Goal: Task Accomplishment & Management: Manage account settings

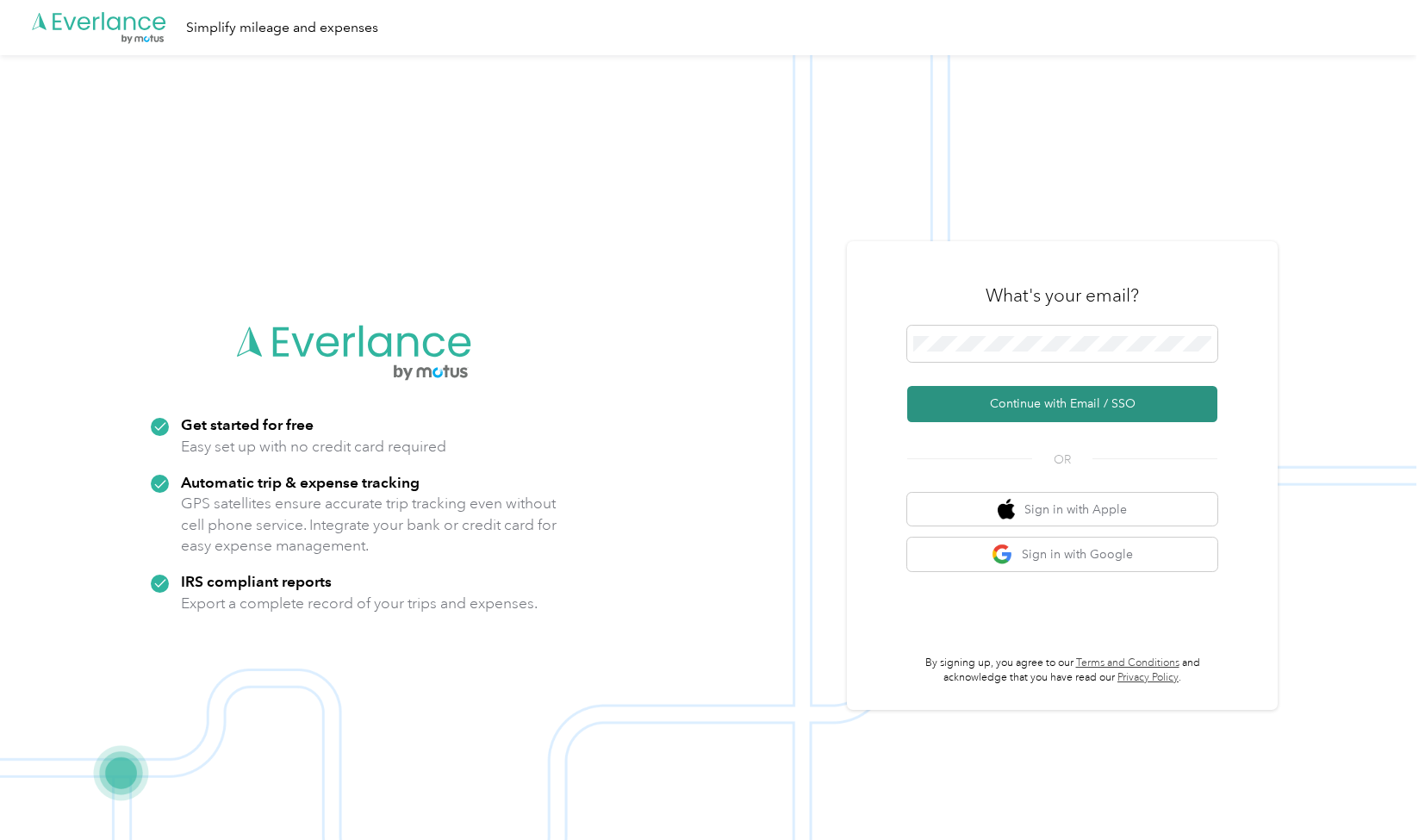
click at [1058, 403] on button "Continue with Email / SSO" at bounding box center [1062, 404] width 310 height 37
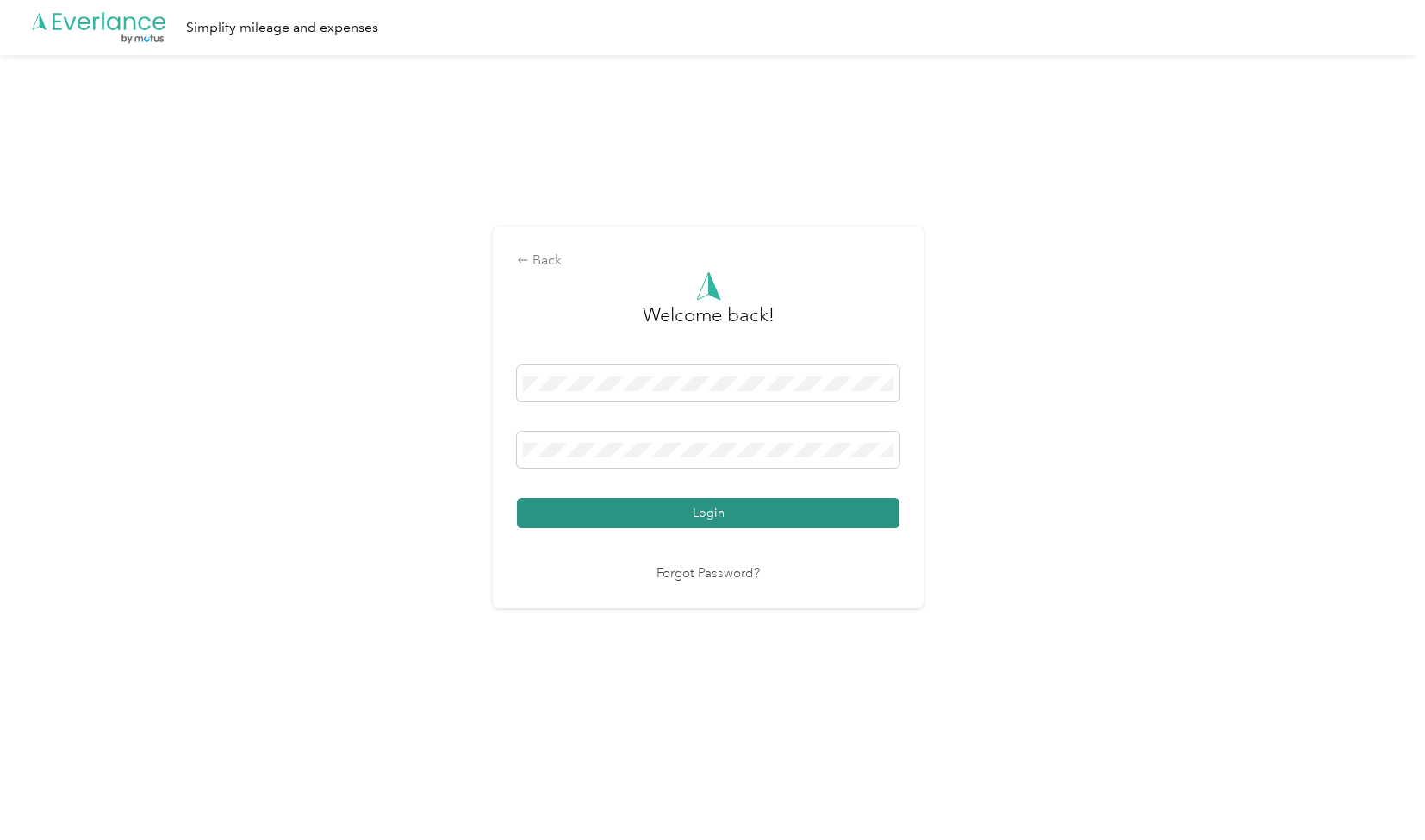
click at [825, 515] on button "Login" at bounding box center [708, 513] width 383 height 30
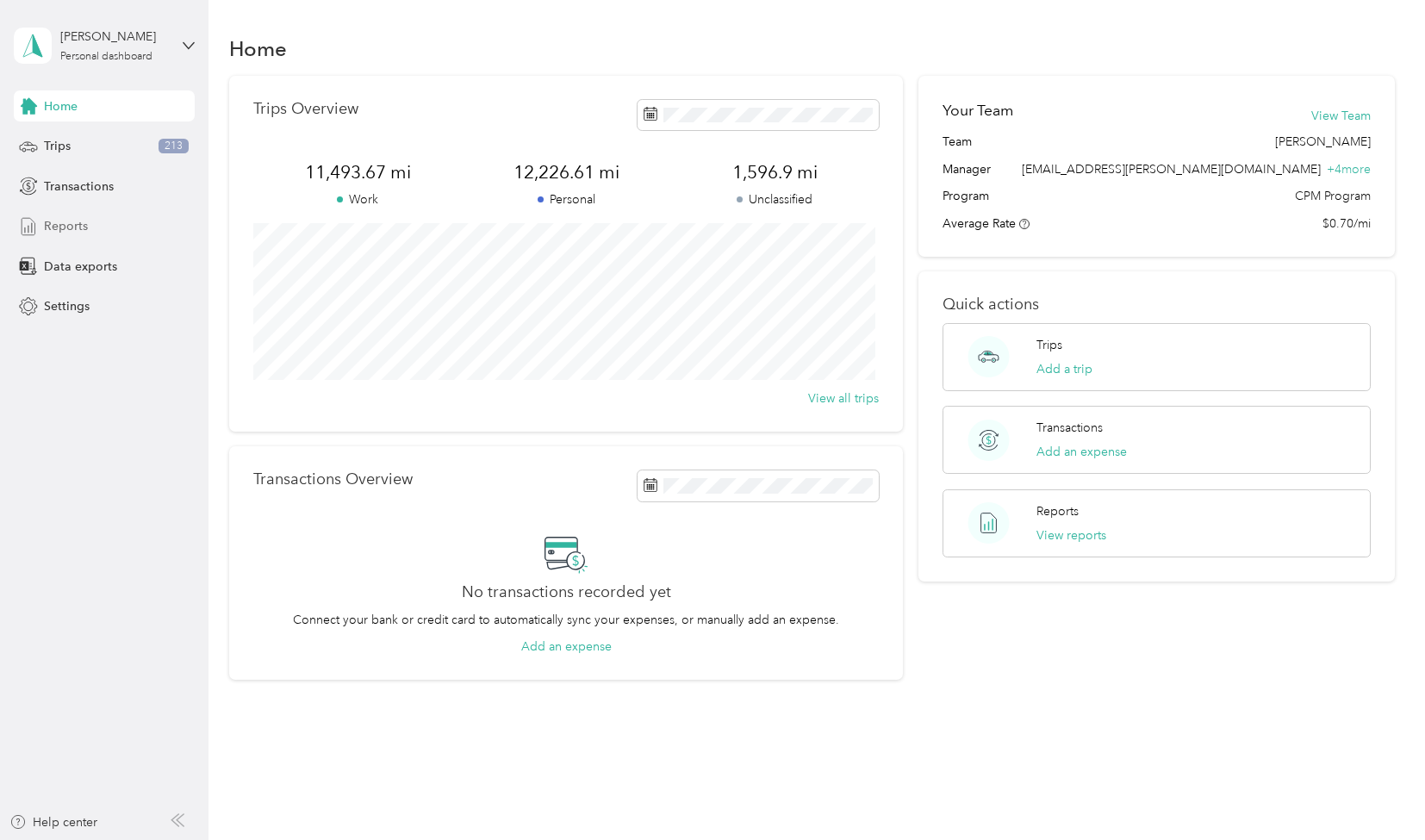
click at [87, 227] on div "Reports" at bounding box center [104, 226] width 181 height 31
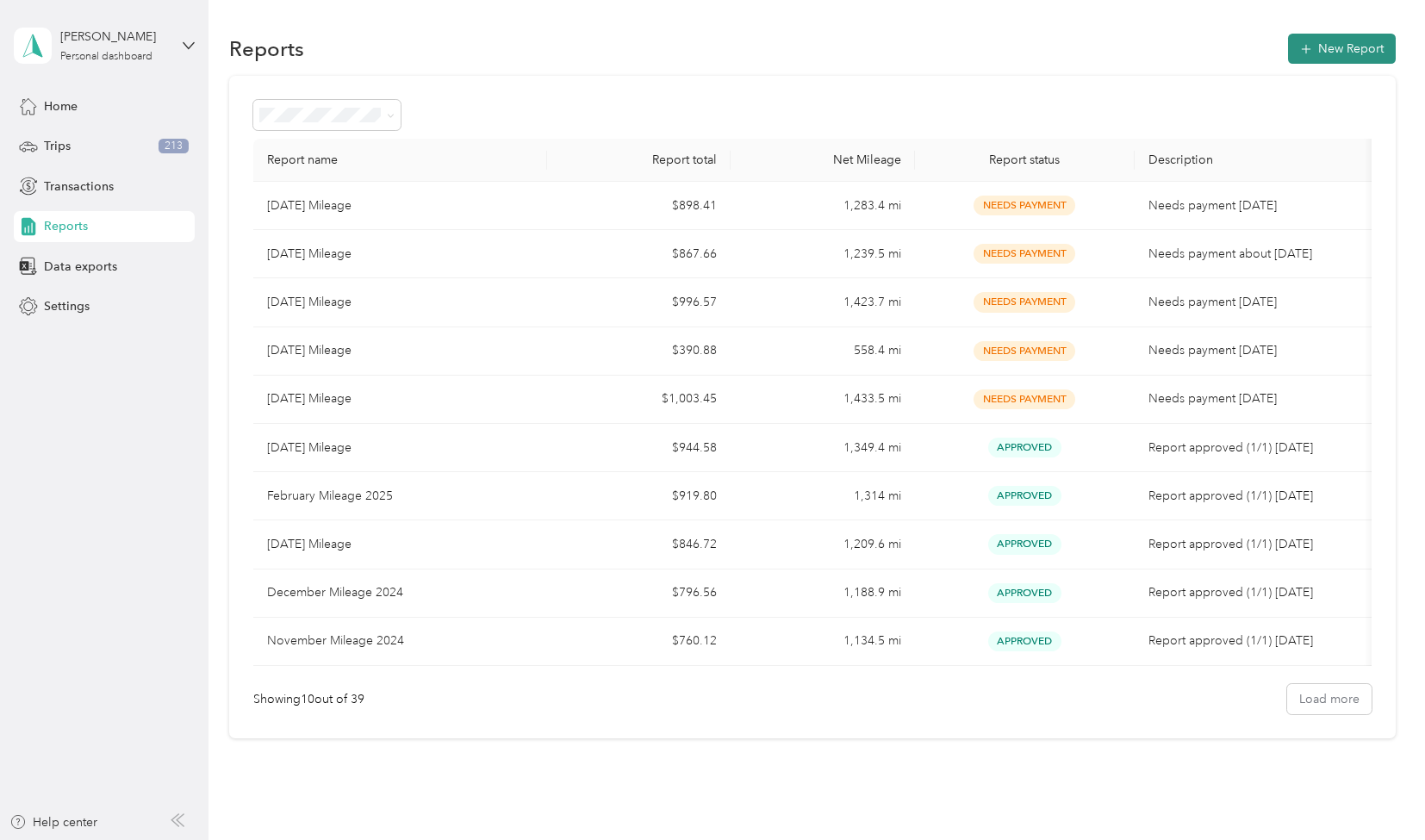
click at [1355, 48] on button "New Report" at bounding box center [1342, 48] width 108 height 30
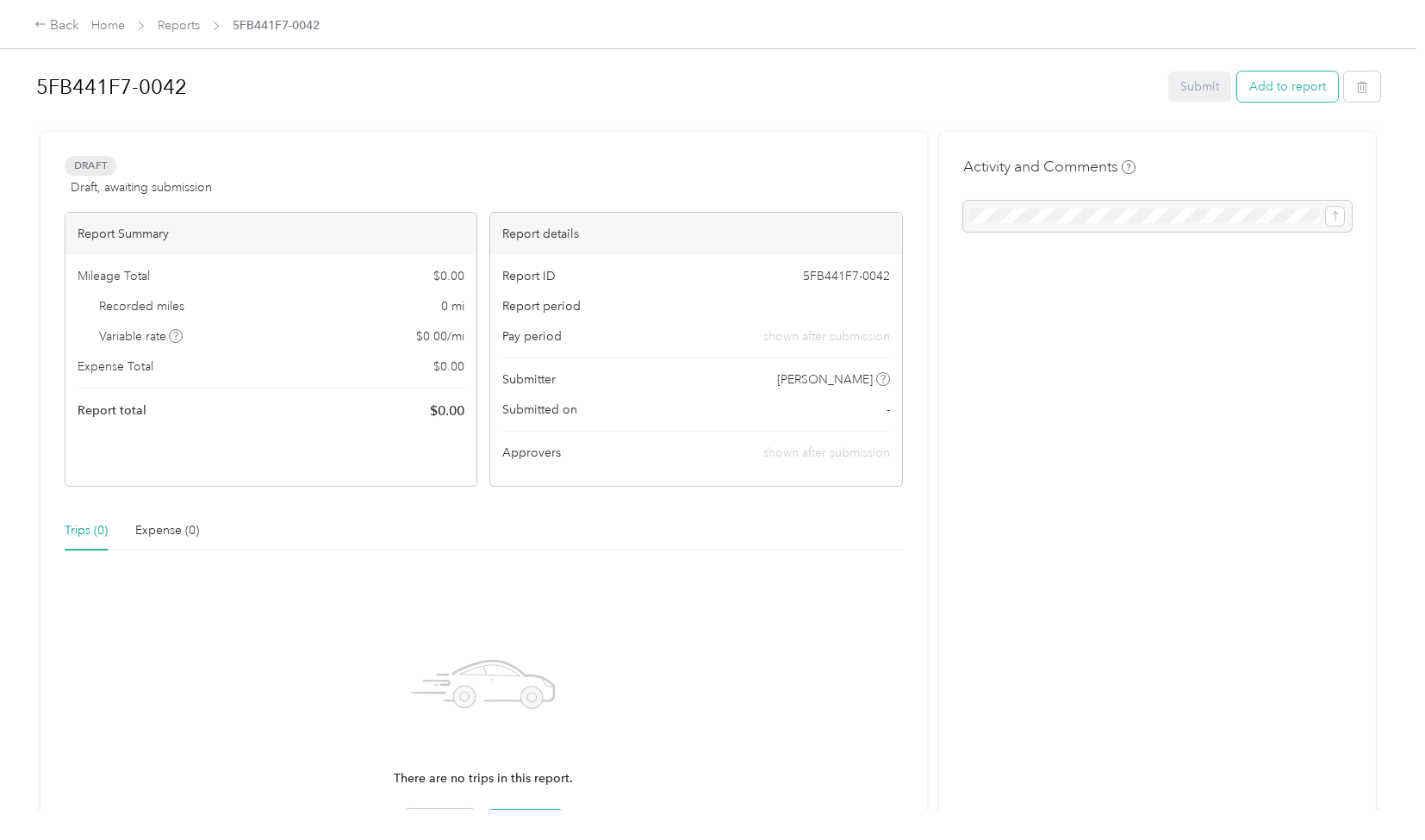
click at [1290, 94] on button "Add to report" at bounding box center [1287, 86] width 101 height 30
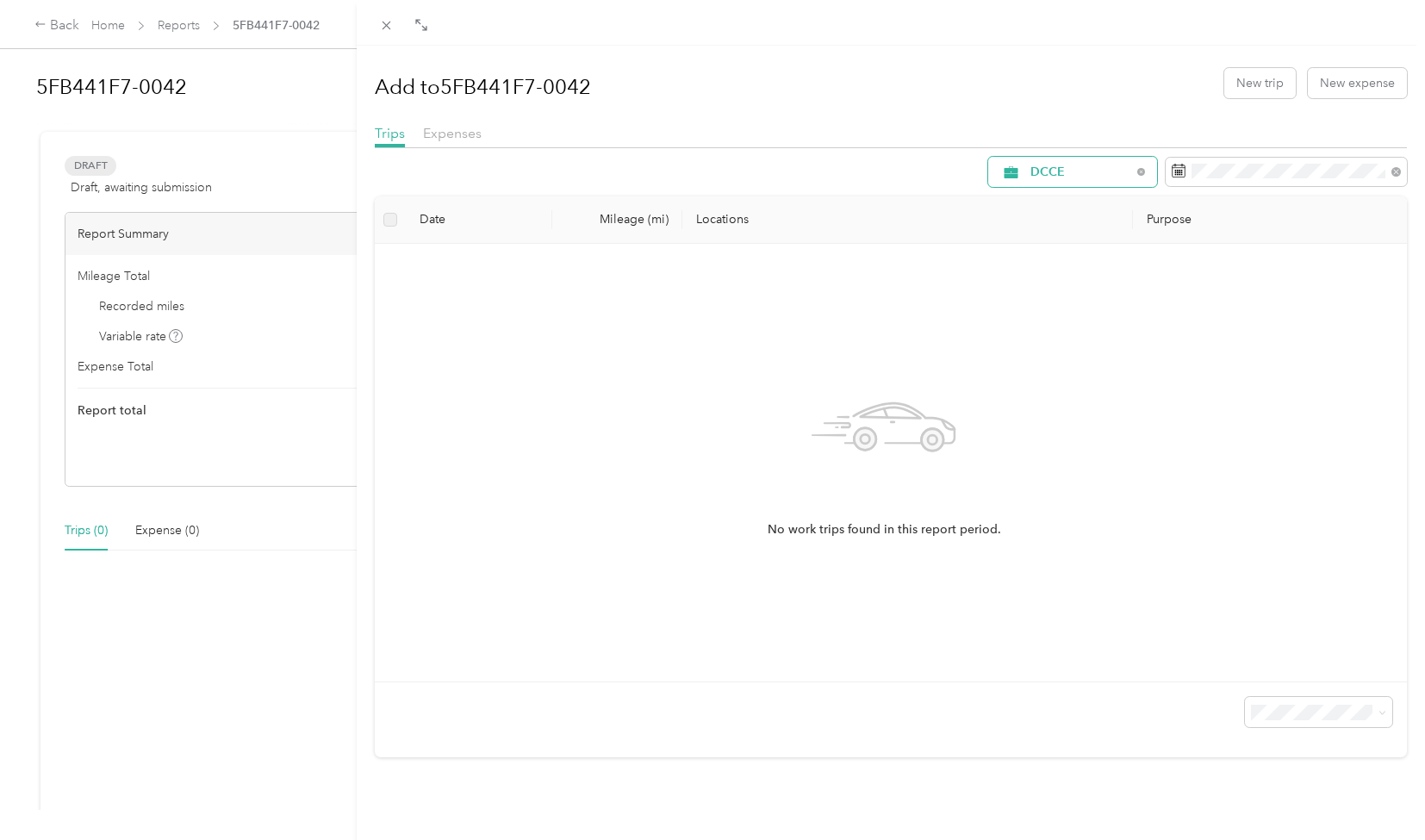
click at [1077, 175] on span "DCCE" at bounding box center [1081, 172] width 101 height 13
click at [1049, 293] on span "[PERSON_NAME]" at bounding box center [1074, 293] width 115 height 18
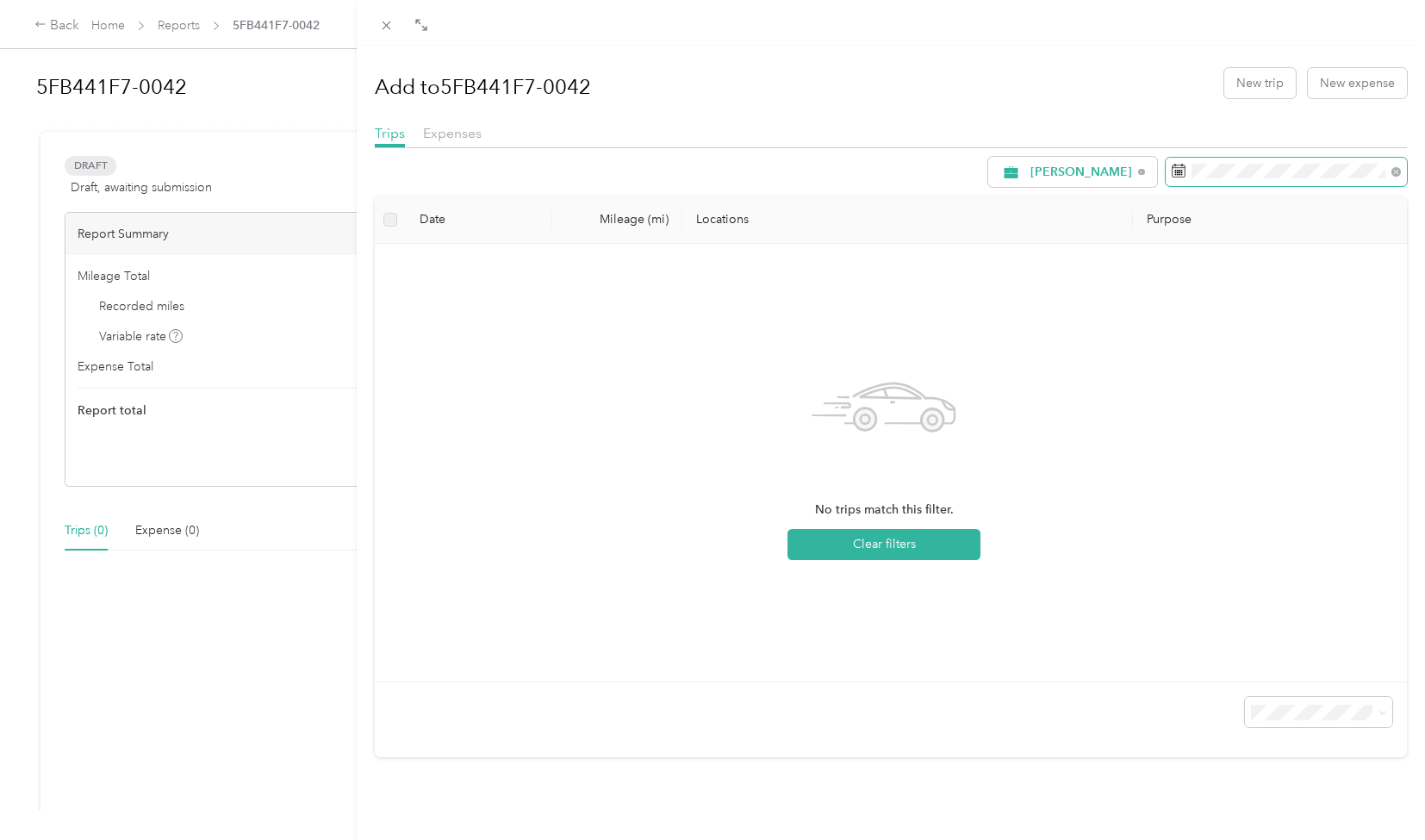
click at [1172, 167] on span at bounding box center [1285, 172] width 242 height 29
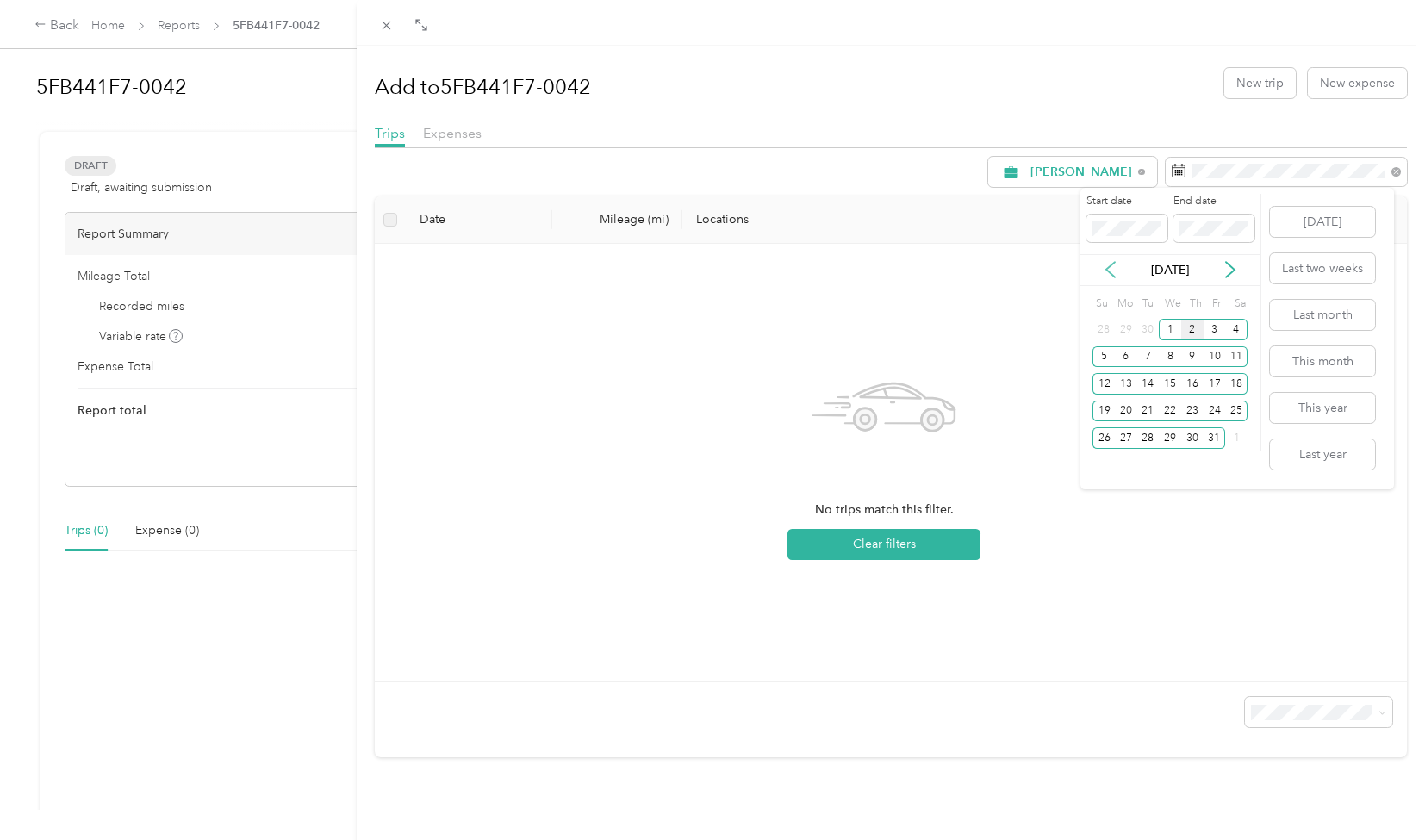
click at [1110, 268] on icon at bounding box center [1110, 269] width 17 height 17
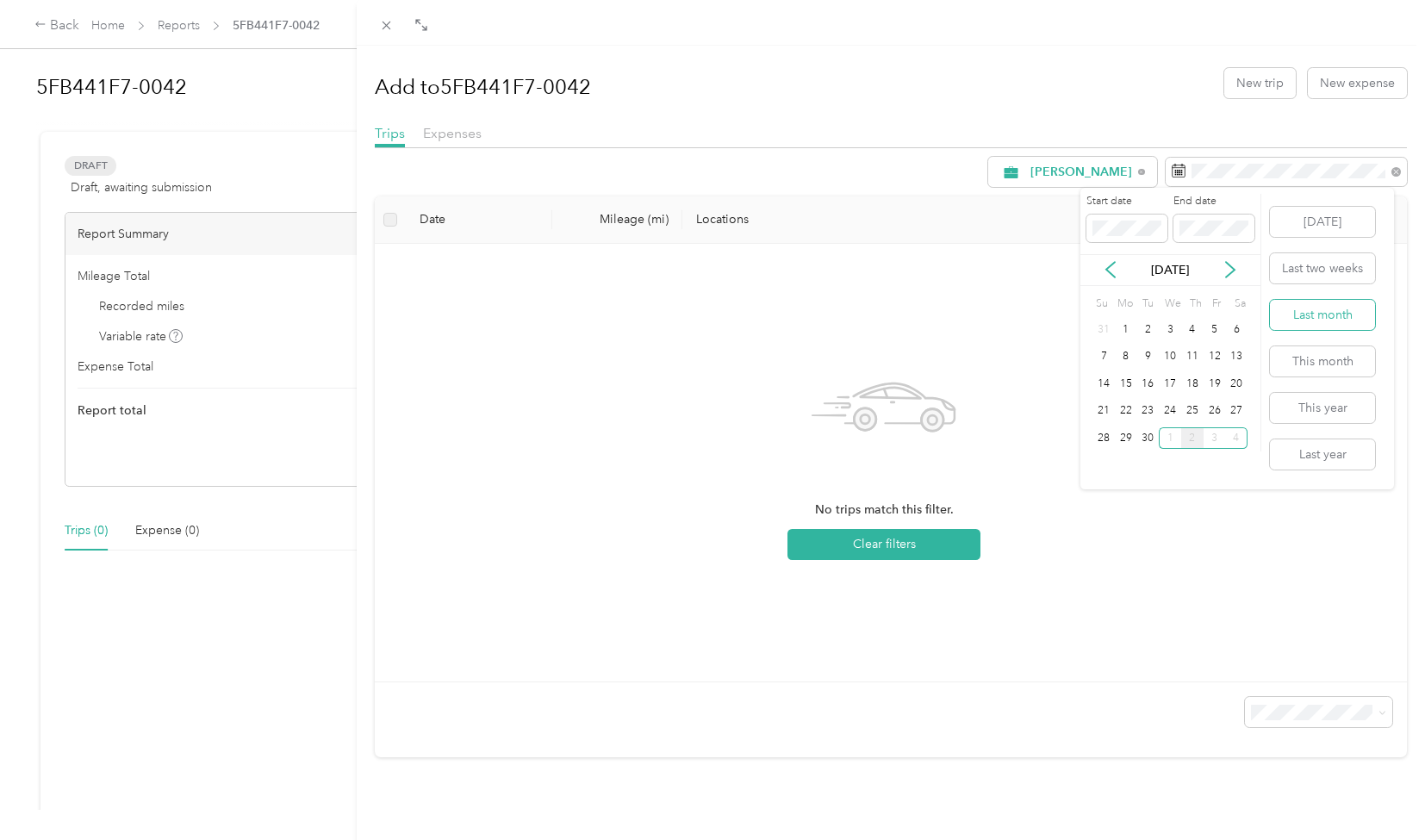
click at [1338, 313] on button "Last month" at bounding box center [1322, 315] width 105 height 30
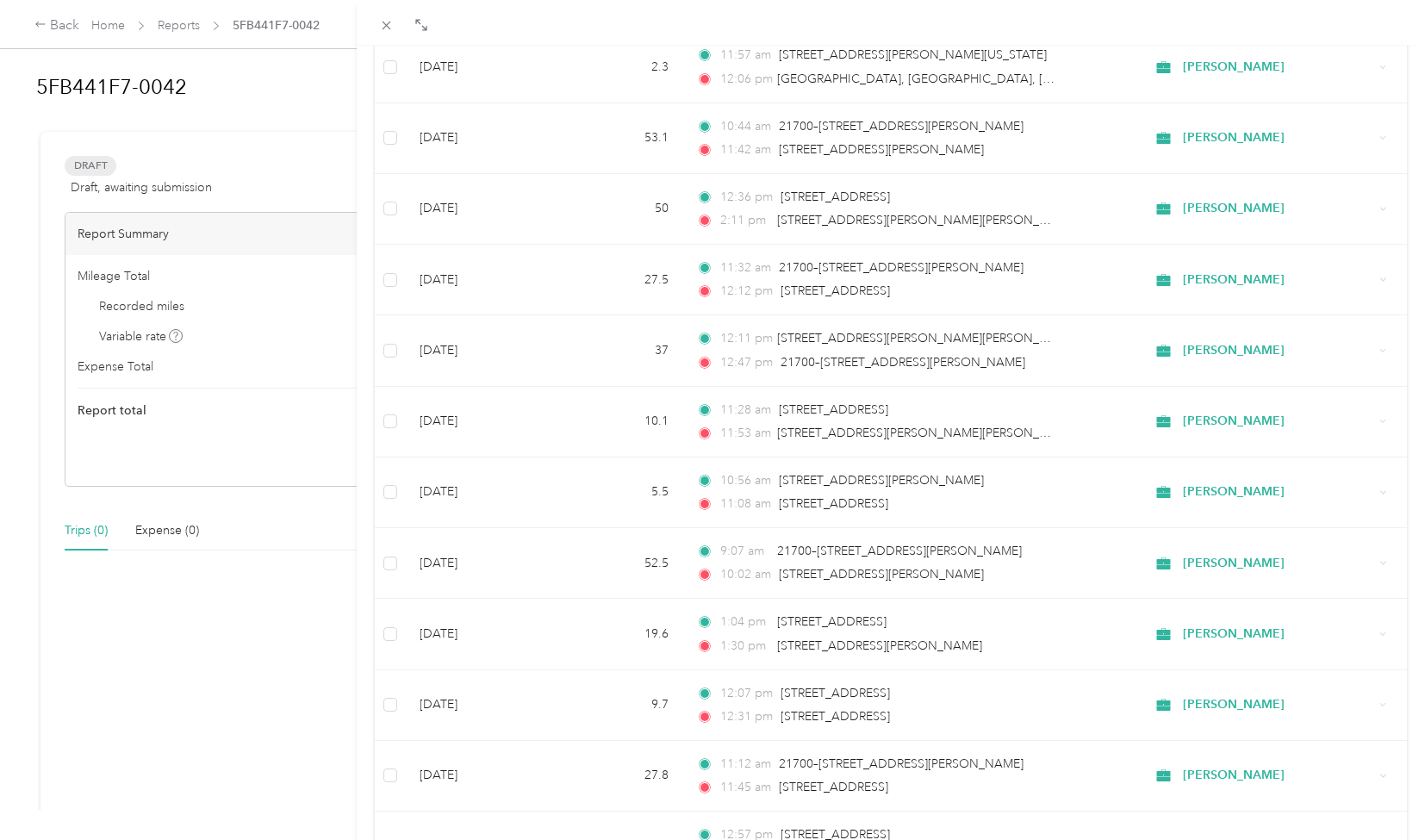
scroll to position [1300, 0]
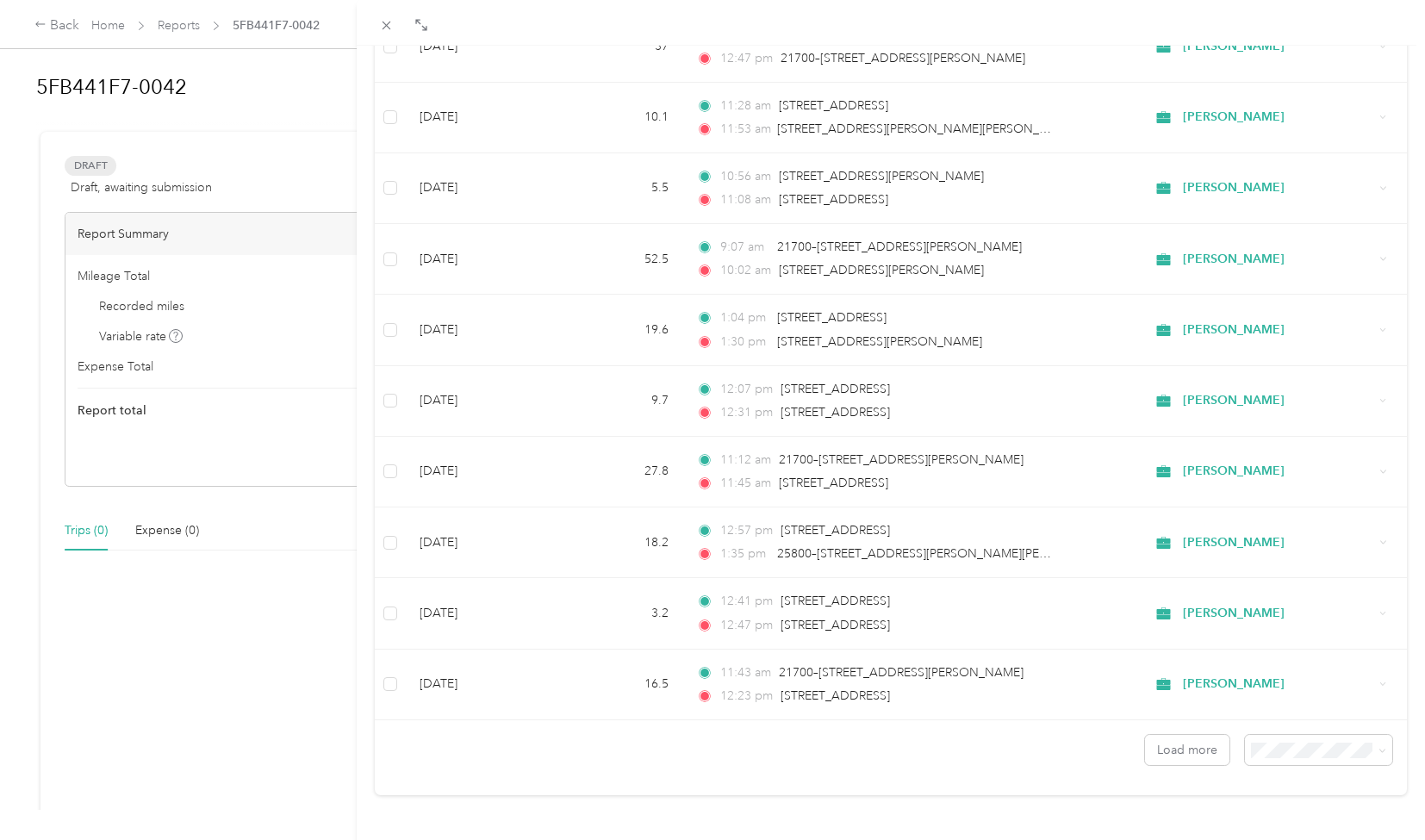
click at [1264, 839] on div "Drag to resize Click to close Add to 5FB441F7-0042 New trip New expense Trips E…" at bounding box center [708, 840] width 1416 height 0
click at [1266, 708] on li "100 per load" at bounding box center [1305, 702] width 147 height 30
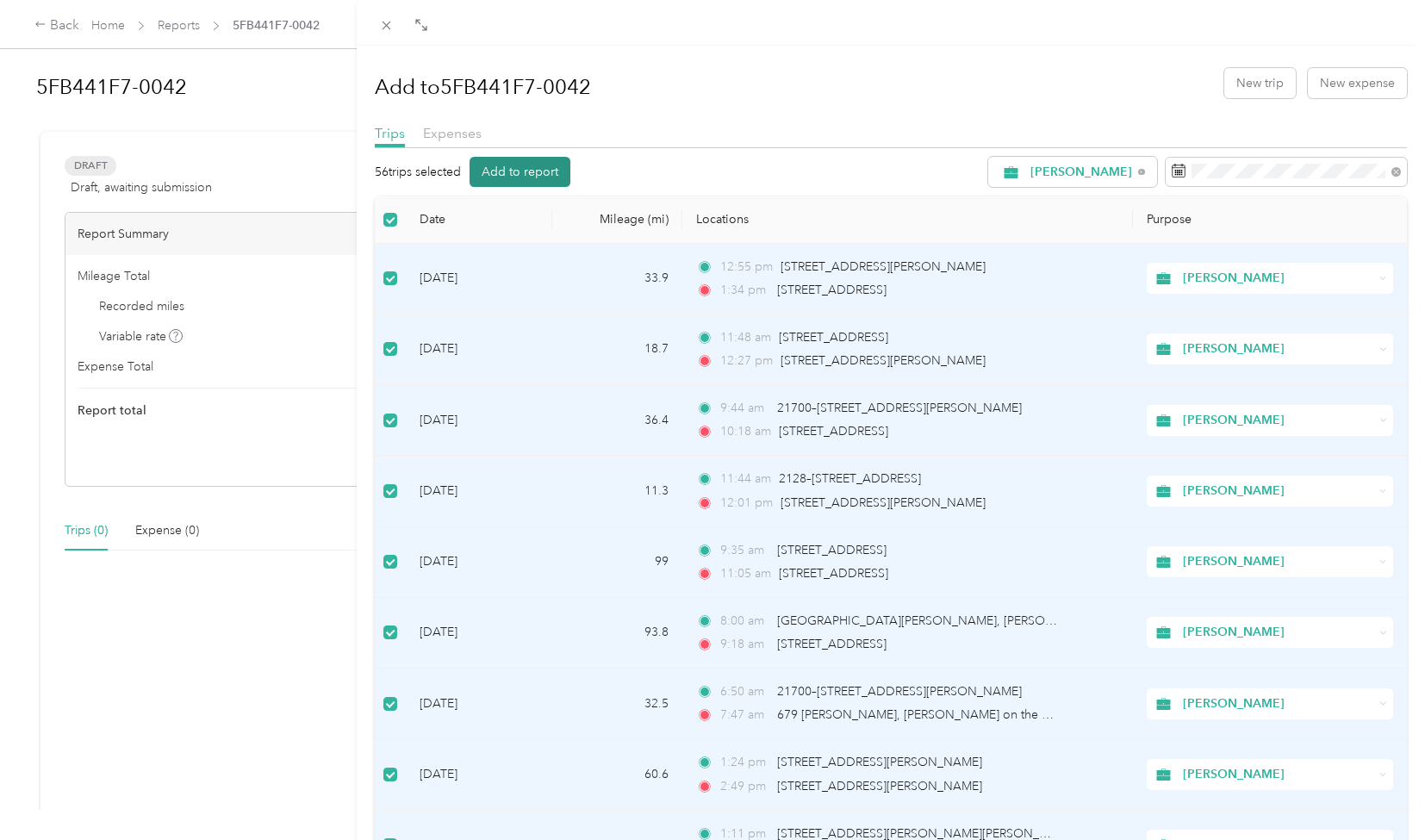
click at [523, 174] on button "Add to report" at bounding box center [520, 171] width 101 height 30
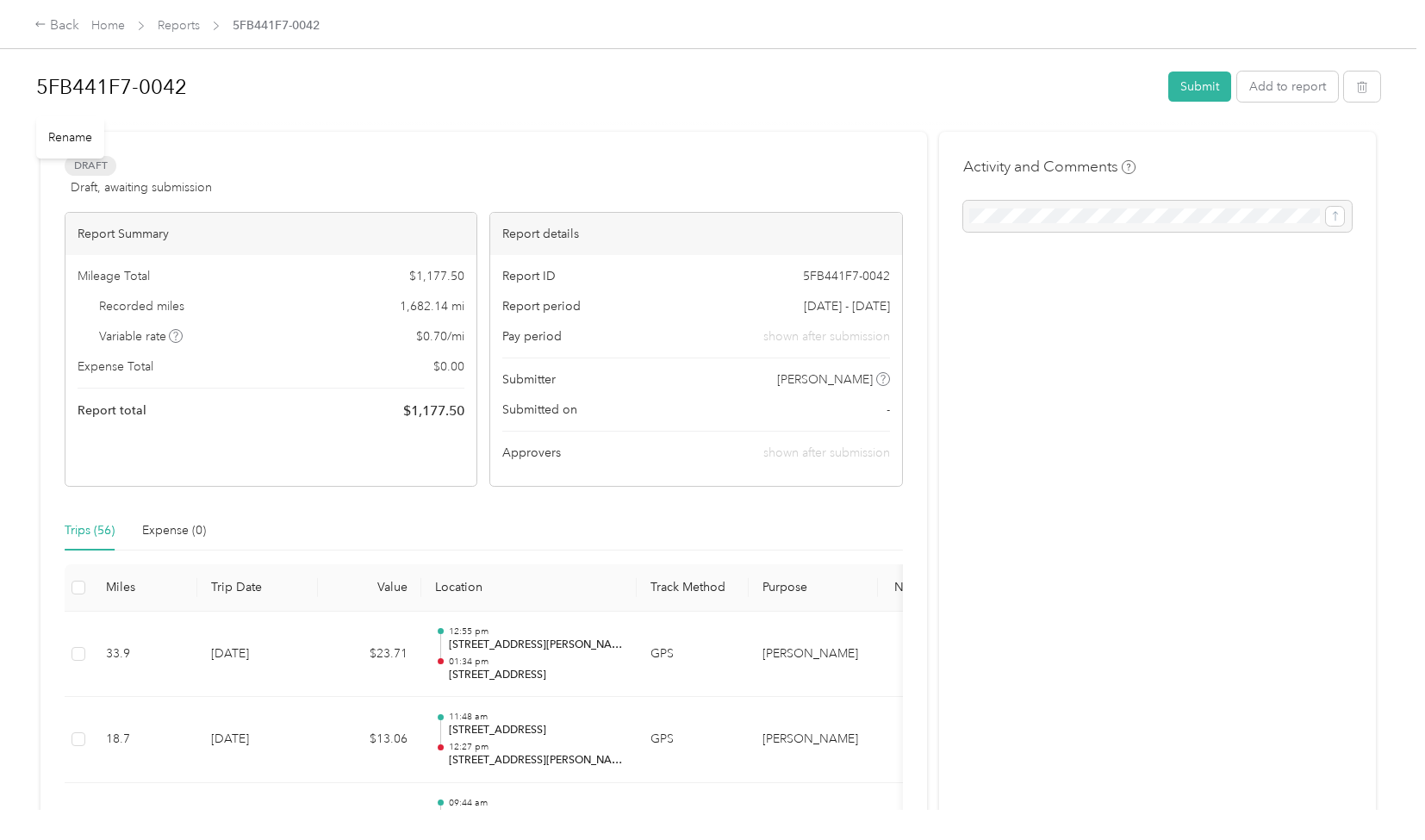
click at [212, 84] on h1 "5FB441F7-0042" at bounding box center [597, 87] width 1120 height 41
click at [1201, 92] on button "Submit" at bounding box center [1199, 88] width 63 height 30
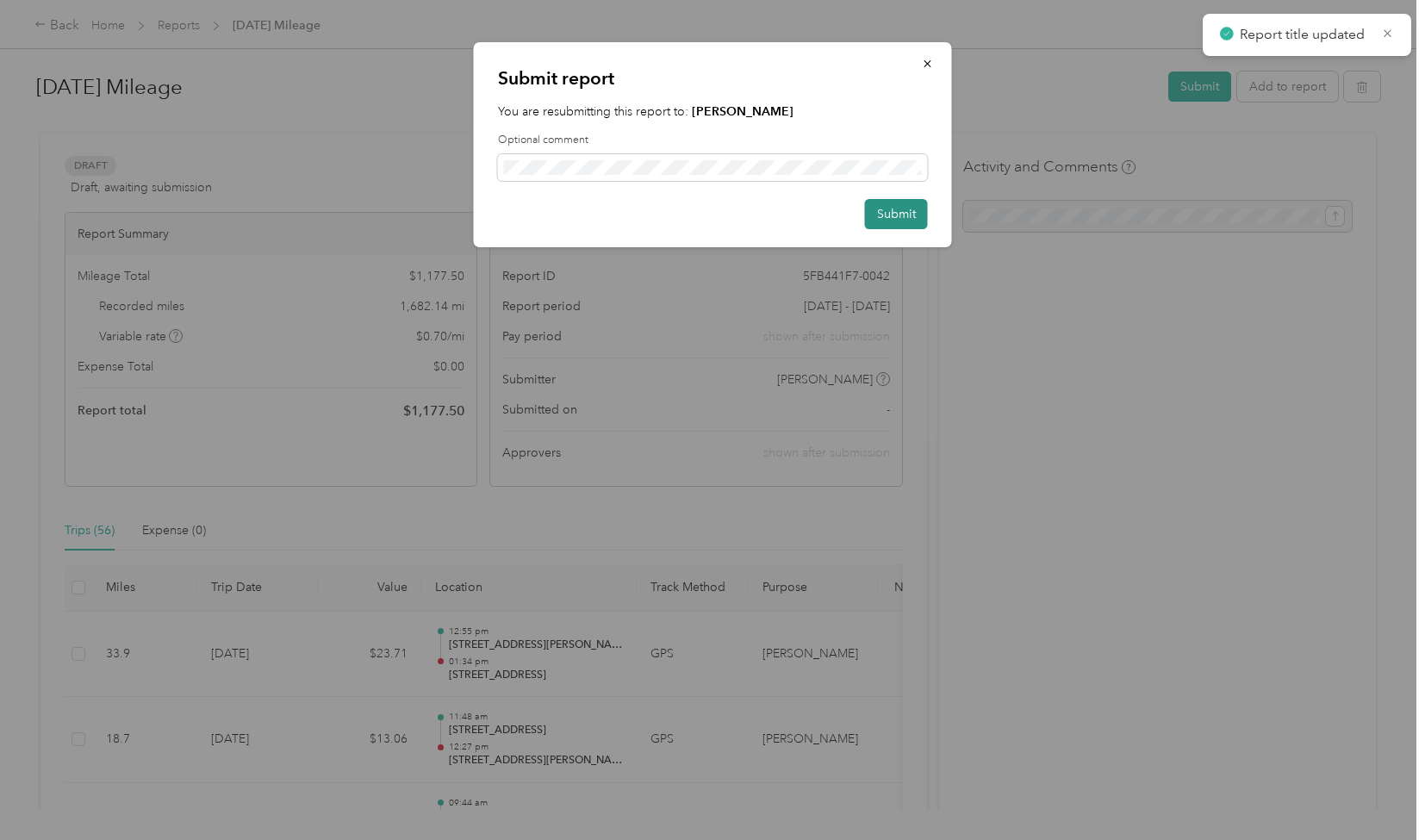
click at [894, 228] on button "Submit" at bounding box center [896, 214] width 63 height 30
